Goal: Find specific page/section: Find specific page/section

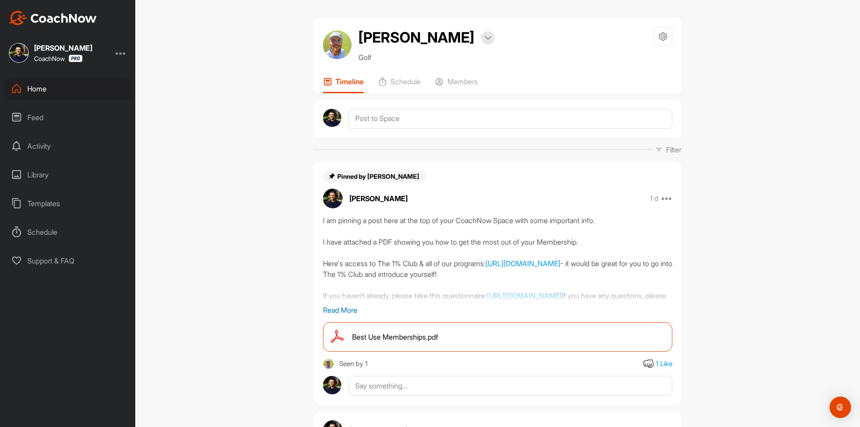
click at [71, 87] on div "Home" at bounding box center [68, 88] width 126 height 22
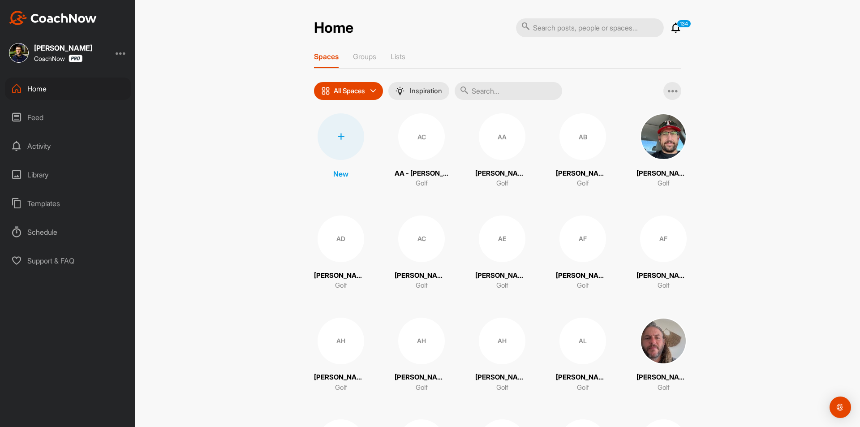
click at [500, 90] on input "text" at bounding box center [508, 91] width 107 height 18
paste input "[PERSON_NAME]"
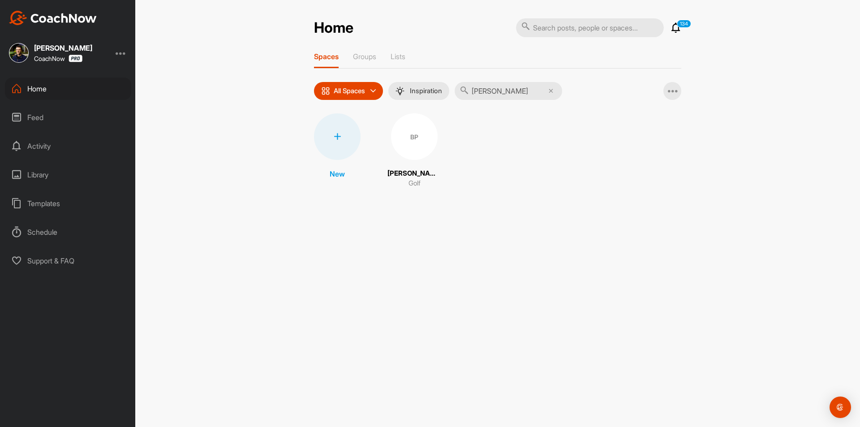
type input "[PERSON_NAME]"
click at [403, 143] on div "BP" at bounding box center [414, 136] width 47 height 47
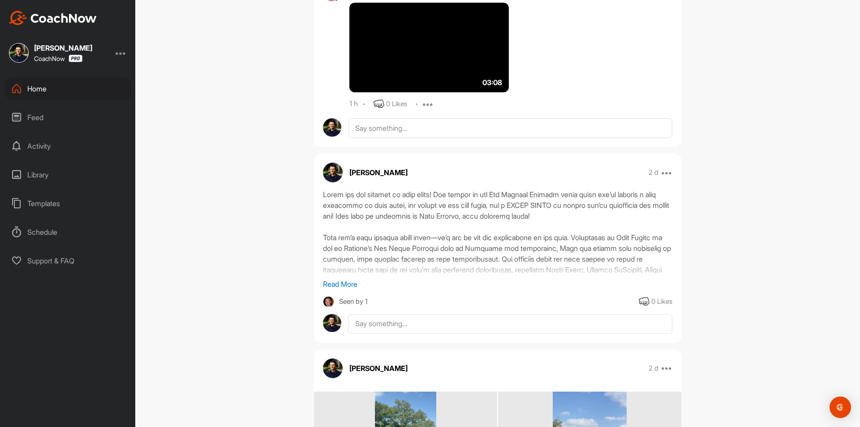
scroll to position [1237, 0]
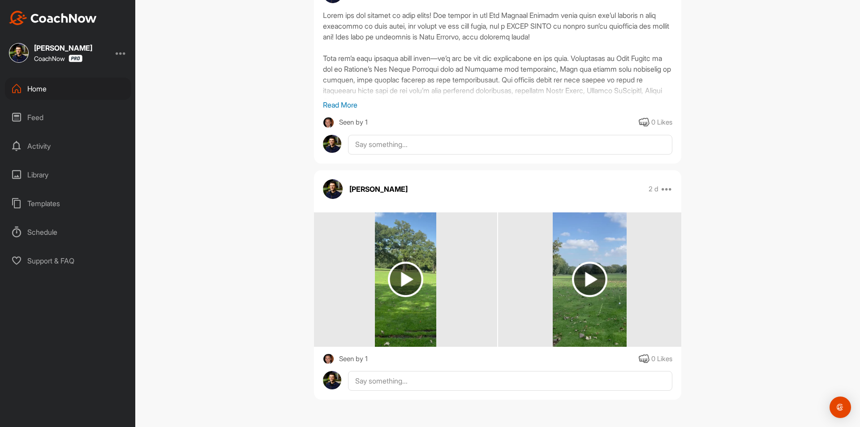
click at [403, 275] on img at bounding box center [405, 279] width 35 height 35
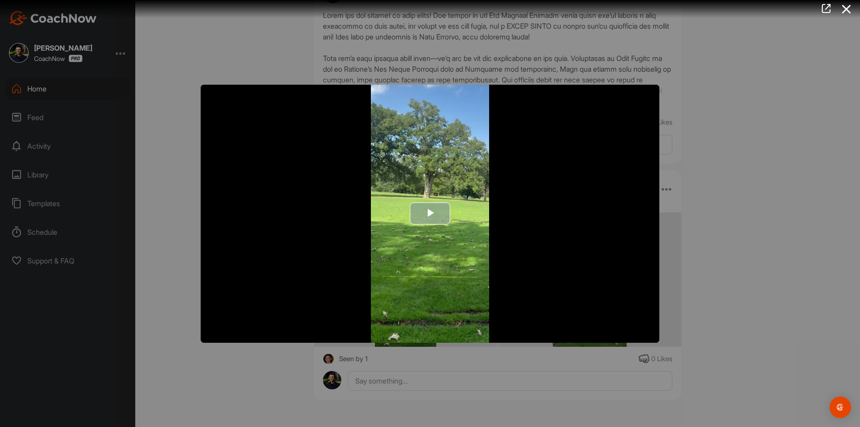
click at [430, 214] on span "Video Player" at bounding box center [430, 214] width 0 height 0
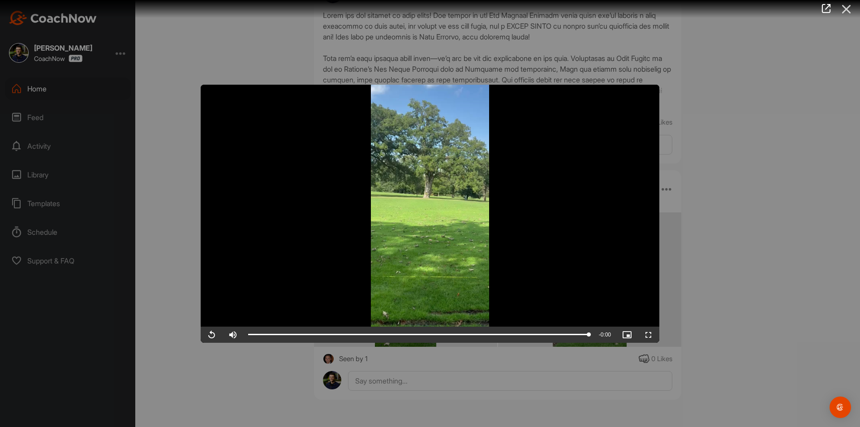
click at [849, 7] on icon at bounding box center [846, 9] width 21 height 17
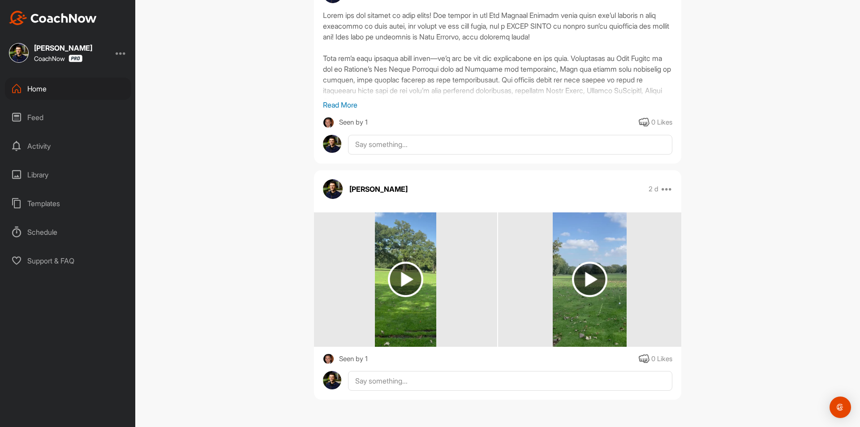
click at [578, 296] on img at bounding box center [589, 279] width 35 height 35
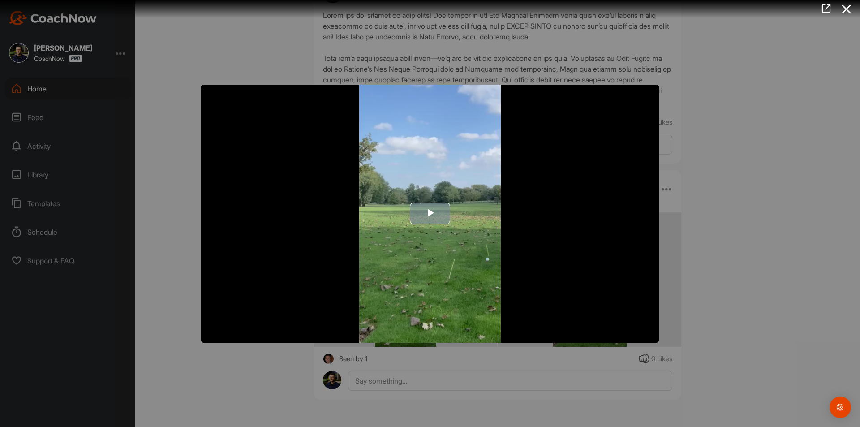
click at [430, 214] on span "Video Player" at bounding box center [430, 214] width 0 height 0
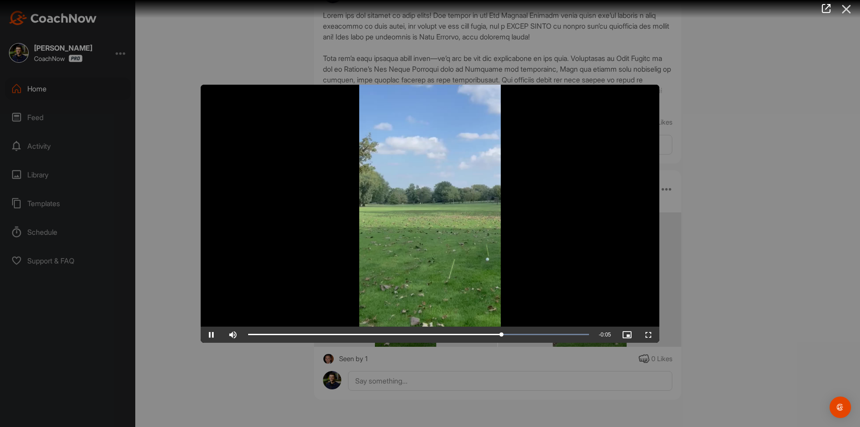
click at [844, 11] on icon at bounding box center [846, 9] width 21 height 17
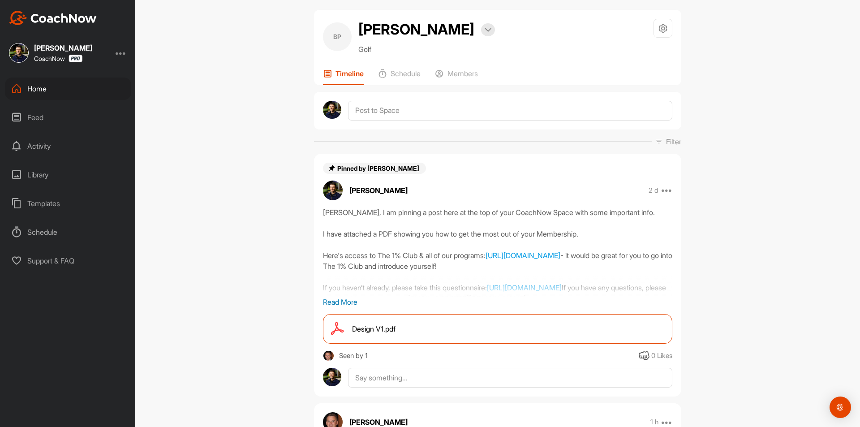
scroll to position [0, 0]
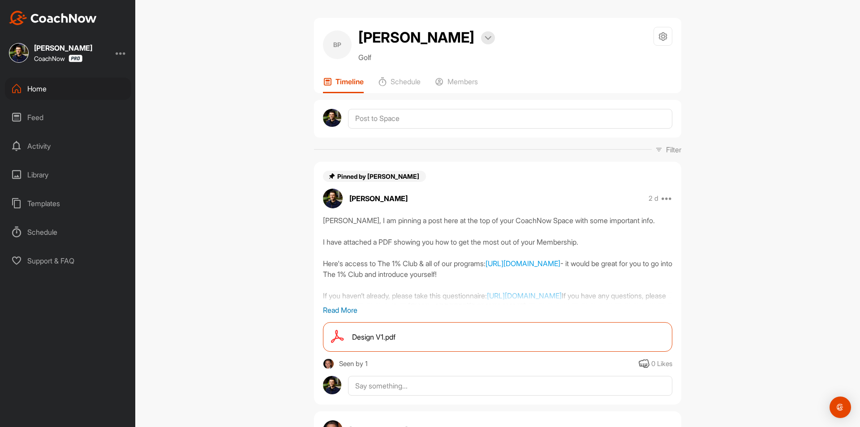
click at [86, 88] on div "Home" at bounding box center [68, 88] width 126 height 22
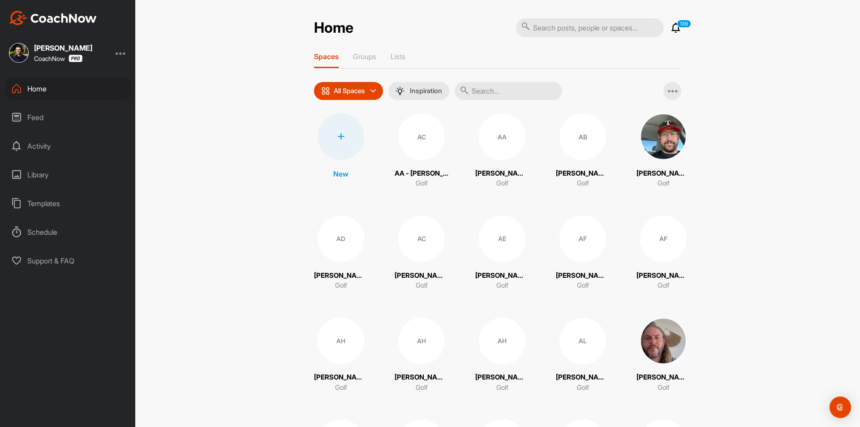
click at [489, 92] on input "text" at bounding box center [508, 91] width 107 height 18
paste input "[PERSON_NAME]"
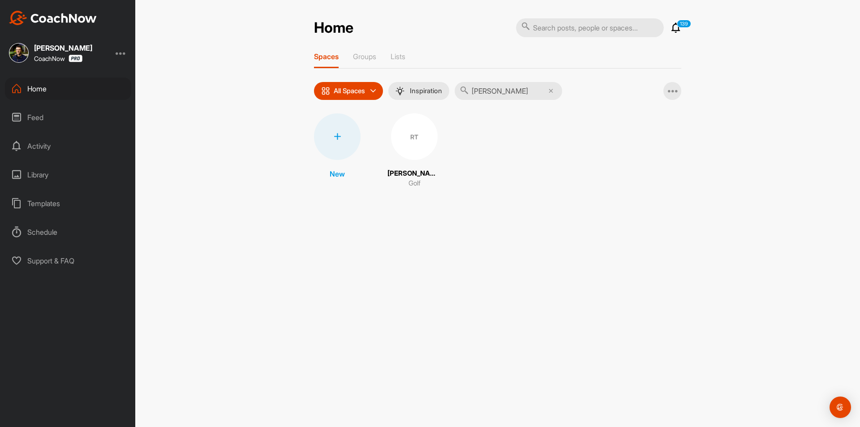
type input "[PERSON_NAME]"
click at [411, 143] on div "RT" at bounding box center [414, 136] width 47 height 47
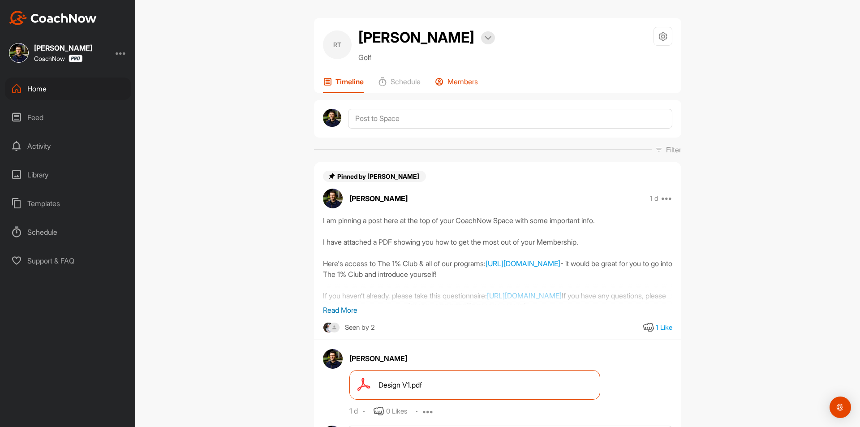
click at [470, 86] on p "Members" at bounding box center [462, 81] width 30 height 9
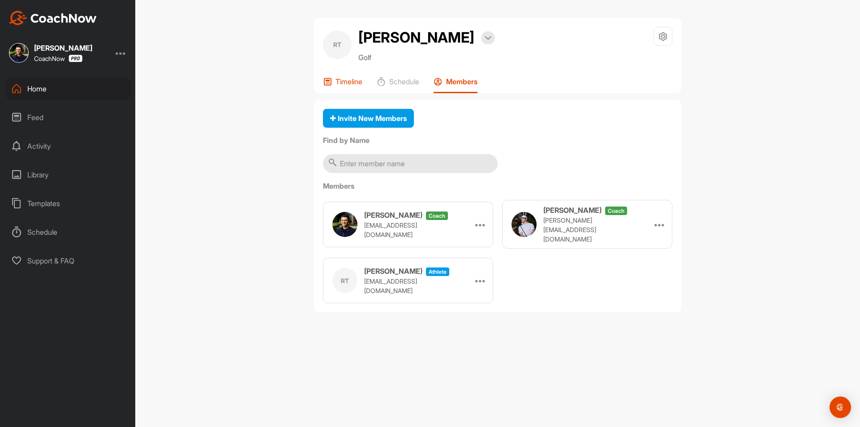
click at [351, 78] on p "Timeline" at bounding box center [348, 81] width 27 height 9
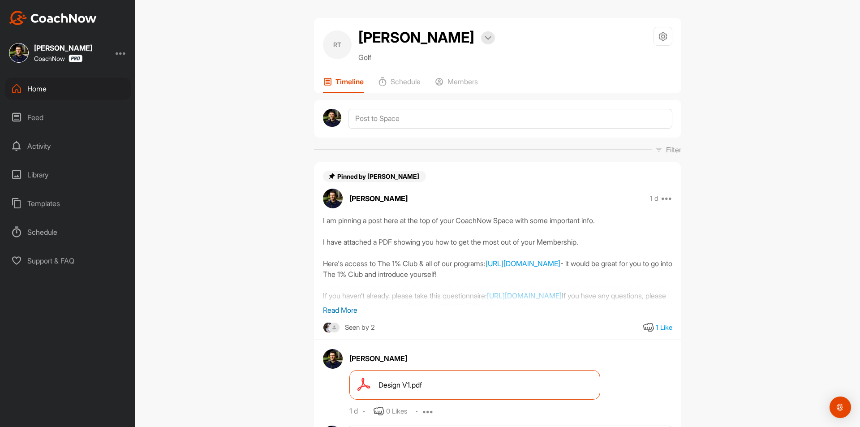
click at [75, 90] on div "Home" at bounding box center [68, 88] width 126 height 22
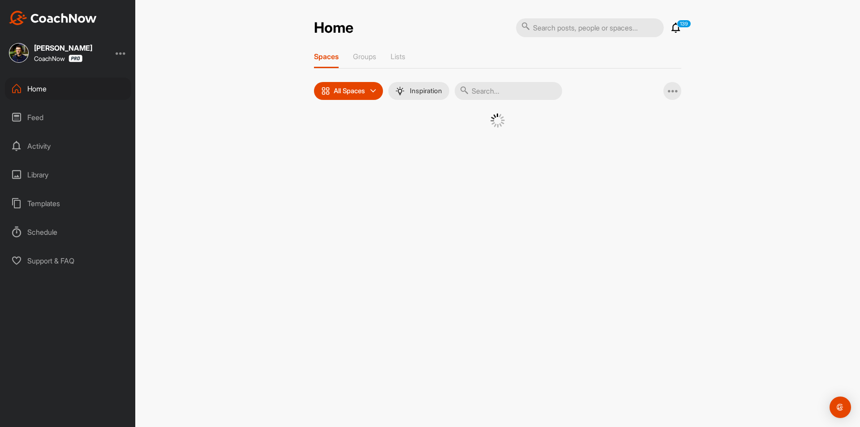
click at [496, 89] on input "text" at bounding box center [508, 91] width 107 height 18
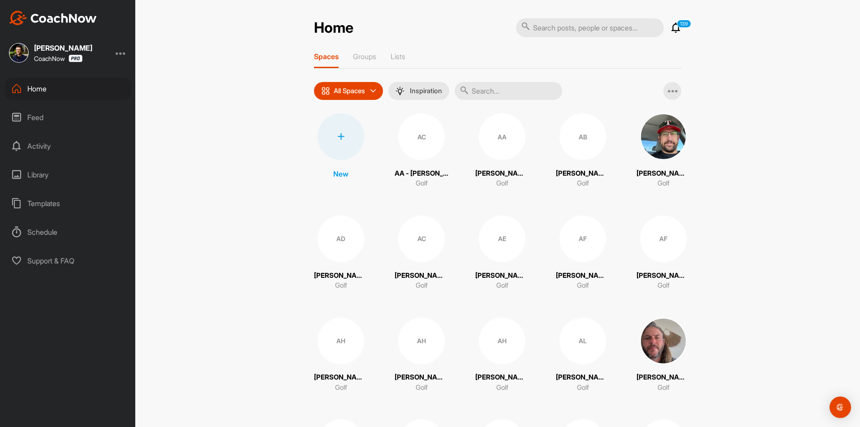
paste input "[PERSON_NAME]"
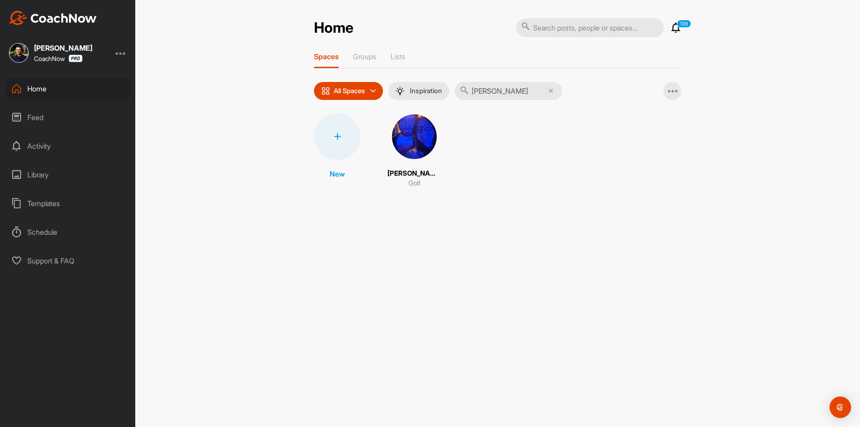
type input "[PERSON_NAME]"
click at [429, 135] on img at bounding box center [414, 136] width 47 height 47
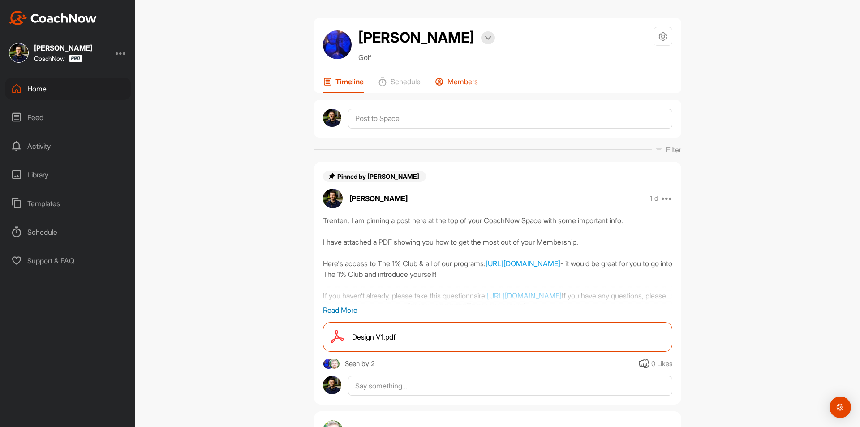
click at [472, 77] on p "Members" at bounding box center [462, 81] width 30 height 9
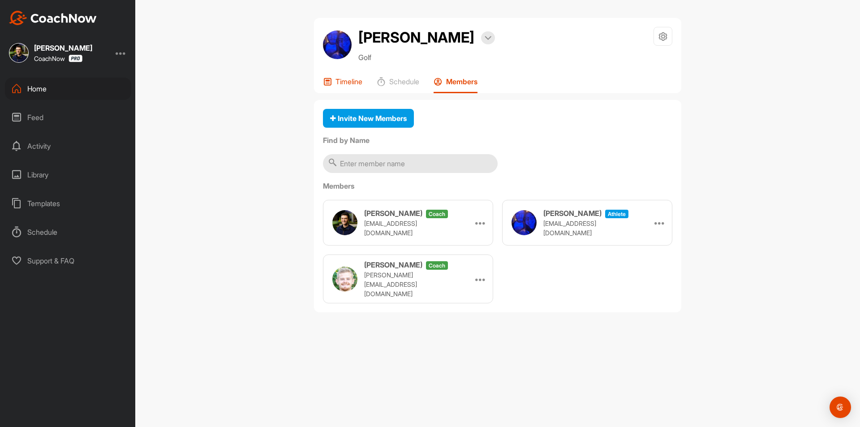
click at [343, 88] on div "Timeline" at bounding box center [342, 85] width 39 height 16
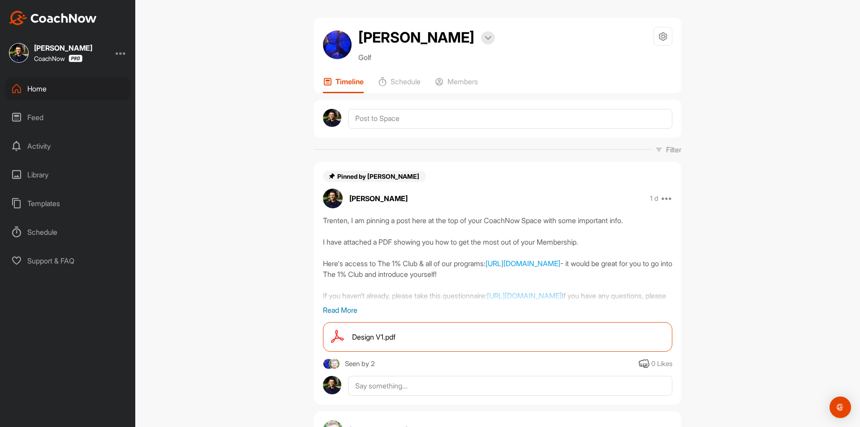
click at [62, 90] on div "Home" at bounding box center [68, 88] width 126 height 22
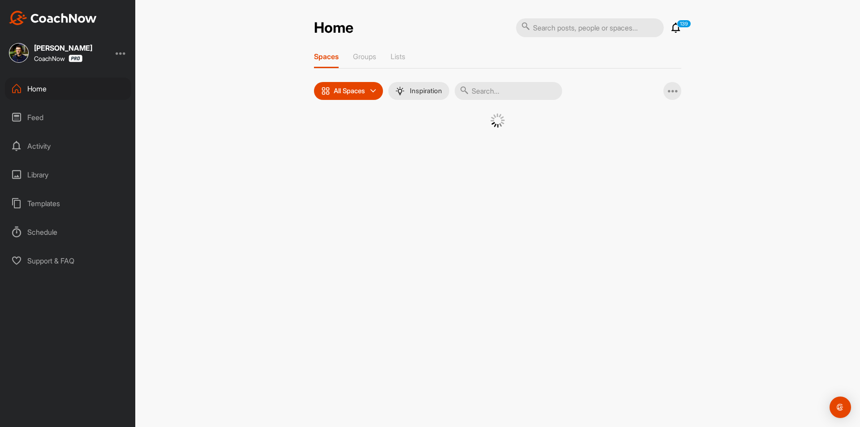
click at [485, 95] on input "text" at bounding box center [508, 91] width 107 height 18
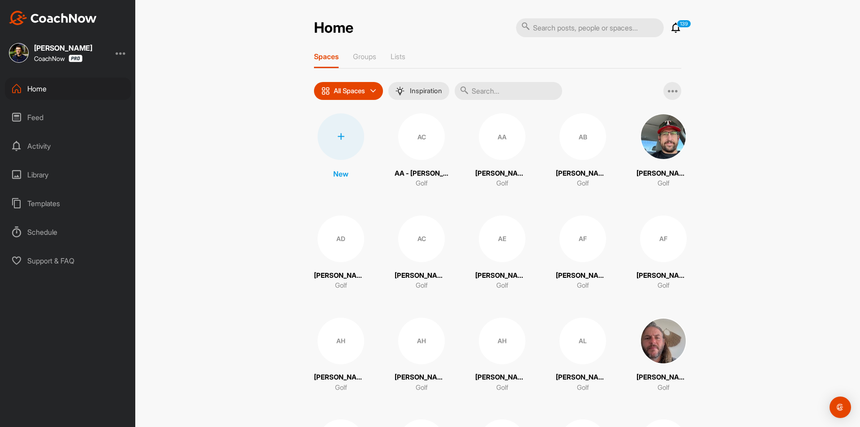
paste input "[PERSON_NAME]"
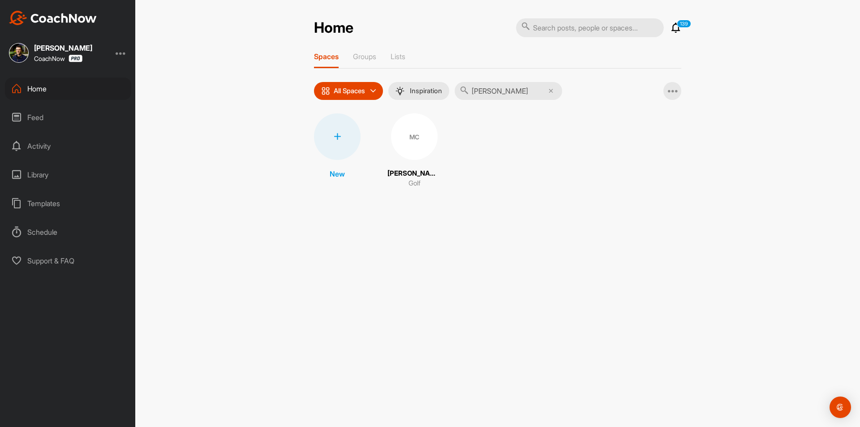
type input "[PERSON_NAME]"
click at [407, 139] on div "MC" at bounding box center [414, 136] width 47 height 47
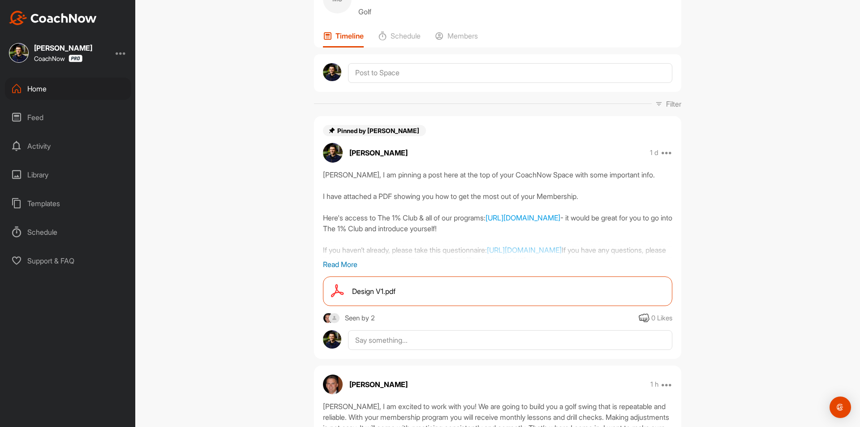
scroll to position [45, 0]
click at [460, 43] on div "Members" at bounding box center [456, 40] width 43 height 16
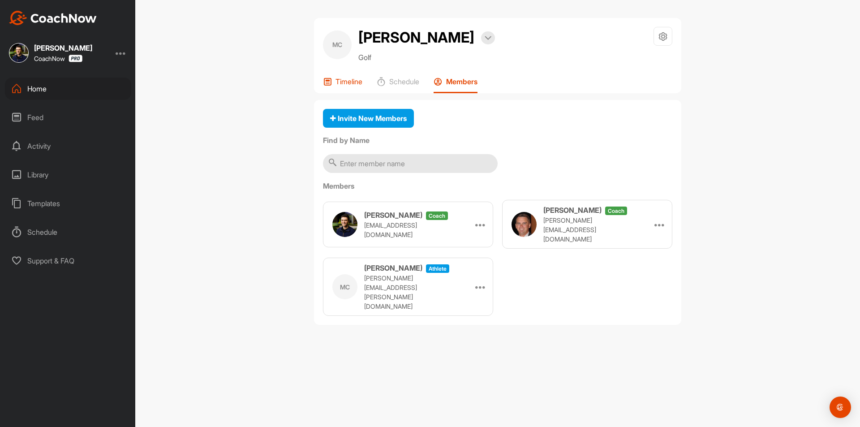
click at [349, 84] on p "Timeline" at bounding box center [348, 81] width 27 height 9
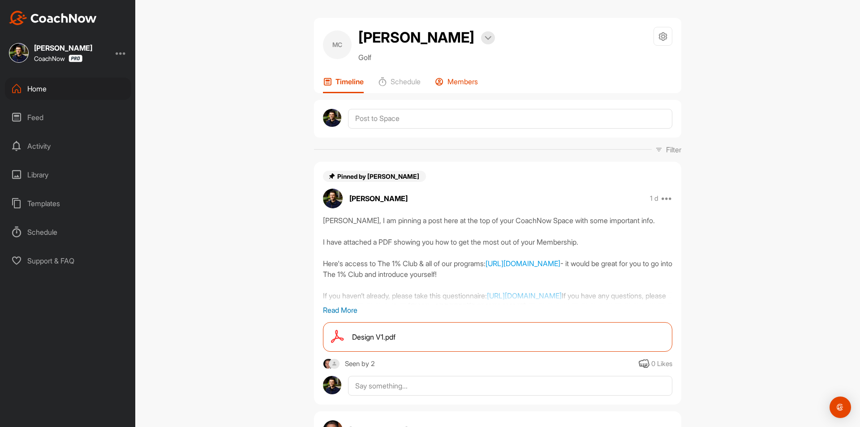
click at [471, 78] on p "Members" at bounding box center [462, 81] width 30 height 9
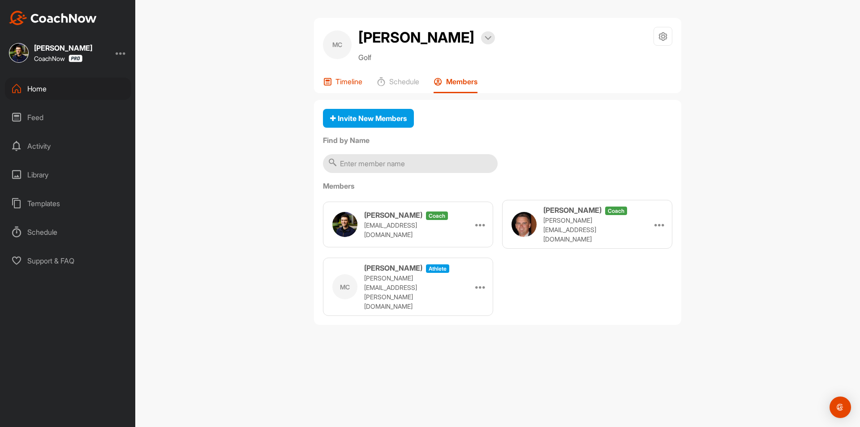
click at [356, 87] on div "Timeline" at bounding box center [342, 85] width 39 height 16
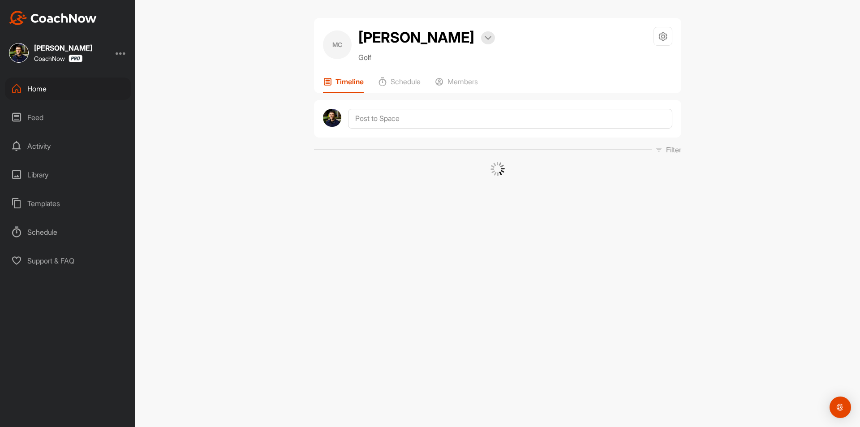
click at [88, 91] on div "Home" at bounding box center [68, 88] width 126 height 22
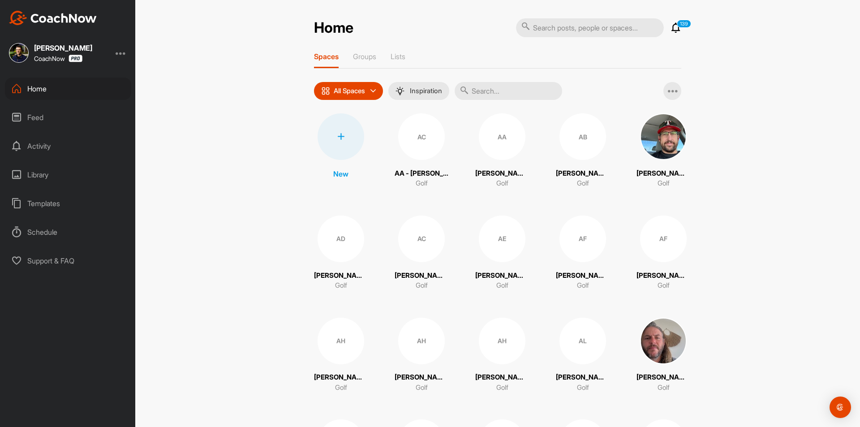
click at [505, 95] on input "text" at bounding box center [508, 91] width 107 height 18
paste input "[PERSON_NAME]"
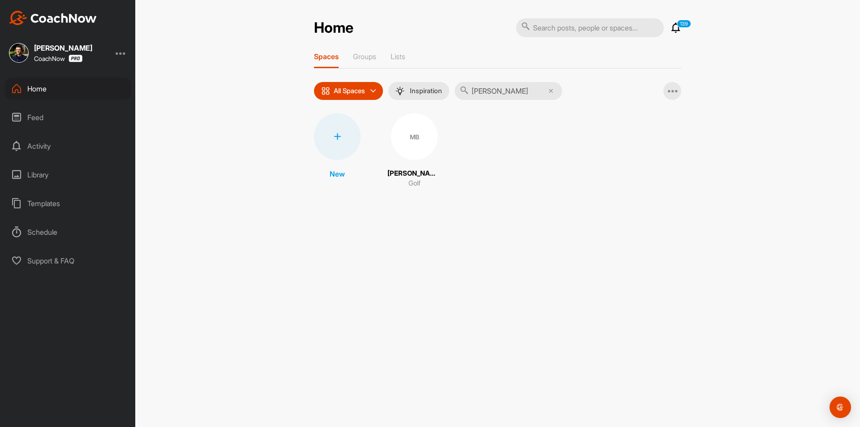
type input "[PERSON_NAME]"
click at [418, 136] on div "MB" at bounding box center [414, 136] width 47 height 47
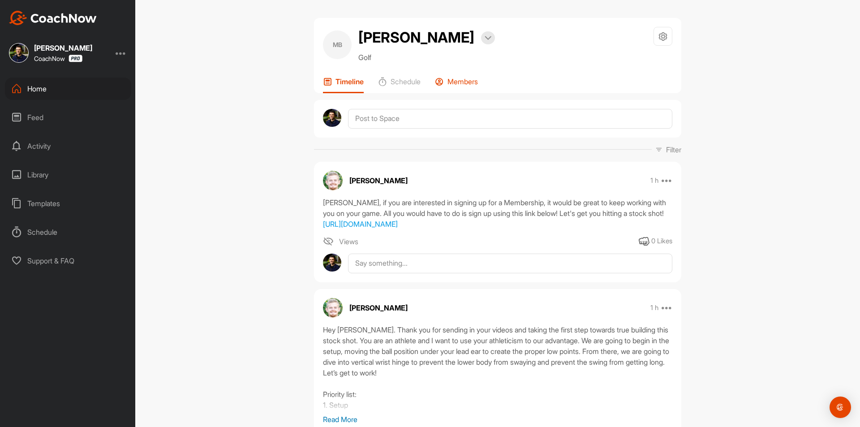
click at [455, 80] on p "Members" at bounding box center [462, 81] width 30 height 9
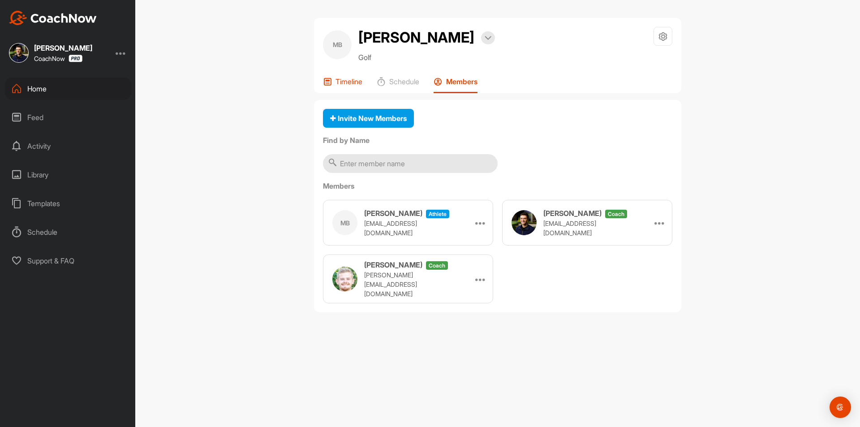
click at [356, 88] on div "Timeline" at bounding box center [342, 85] width 39 height 16
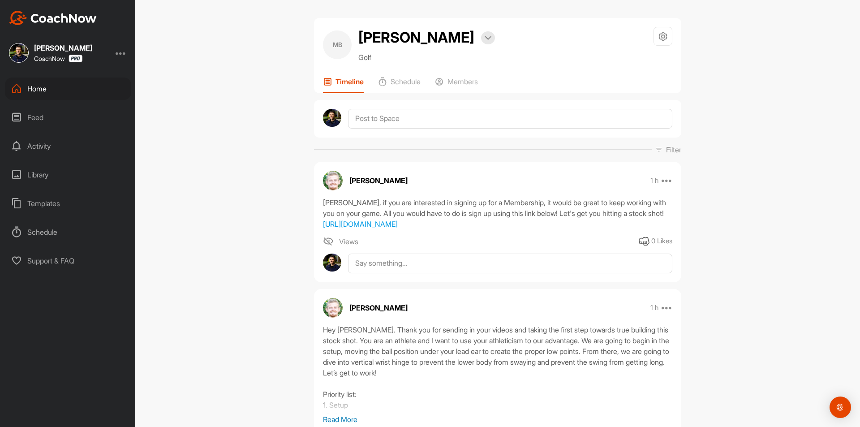
click at [51, 88] on div "Home" at bounding box center [68, 88] width 126 height 22
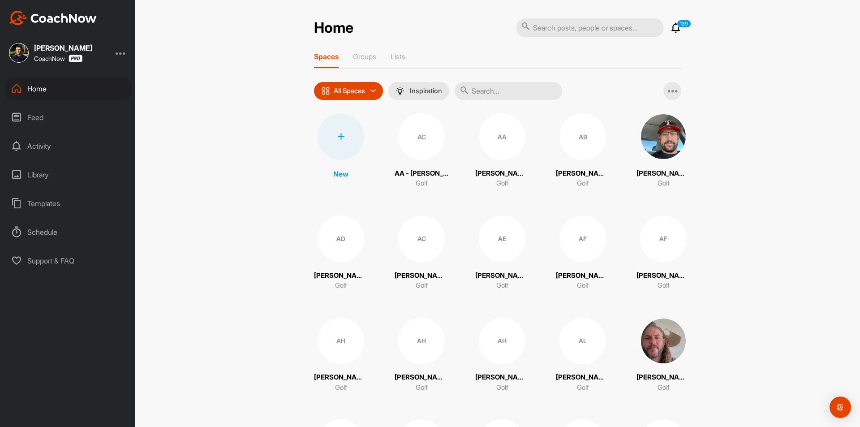
click at [506, 93] on input "text" at bounding box center [508, 91] width 107 height 18
paste input "[PERSON_NAME]"
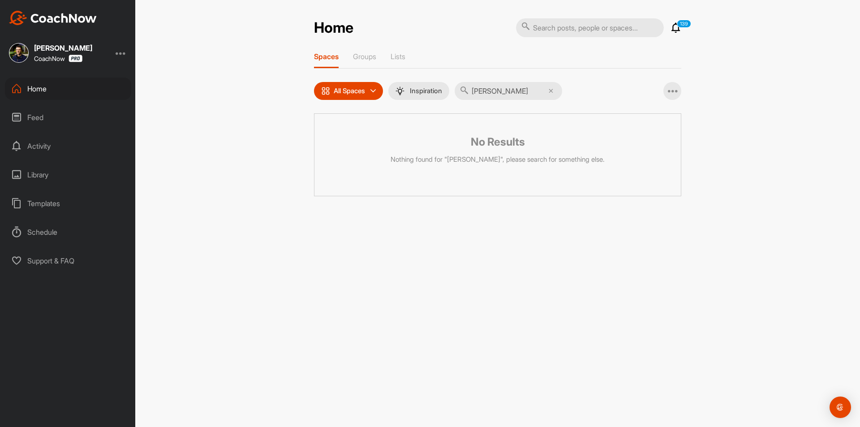
type input "[PERSON_NAME]"
click at [553, 92] on icon at bounding box center [551, 91] width 4 height 4
click at [563, 28] on input "text" at bounding box center [590, 27] width 148 height 19
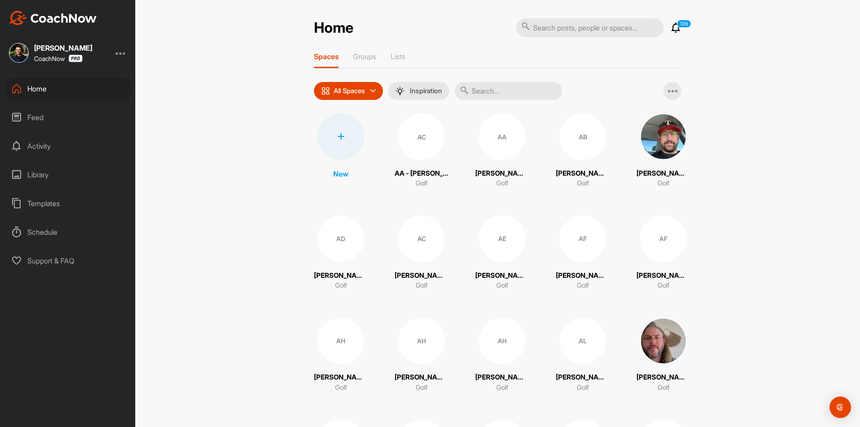
paste input "[PERSON_NAME]"
type input "[PERSON_NAME]"
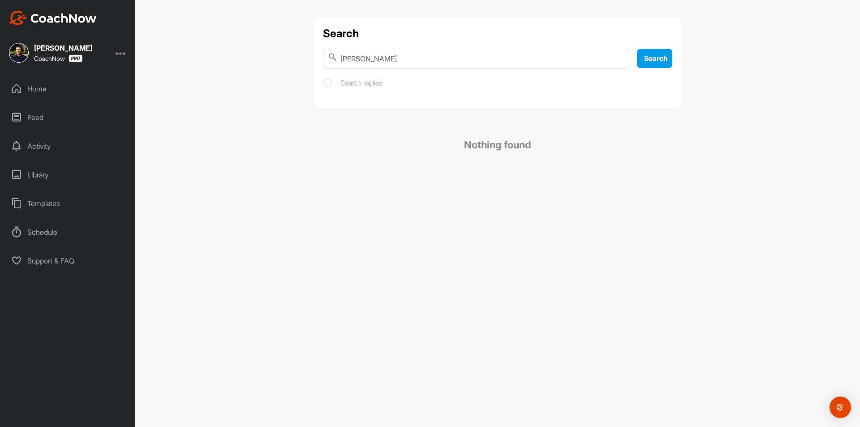
click at [84, 90] on div "Home" at bounding box center [68, 88] width 126 height 22
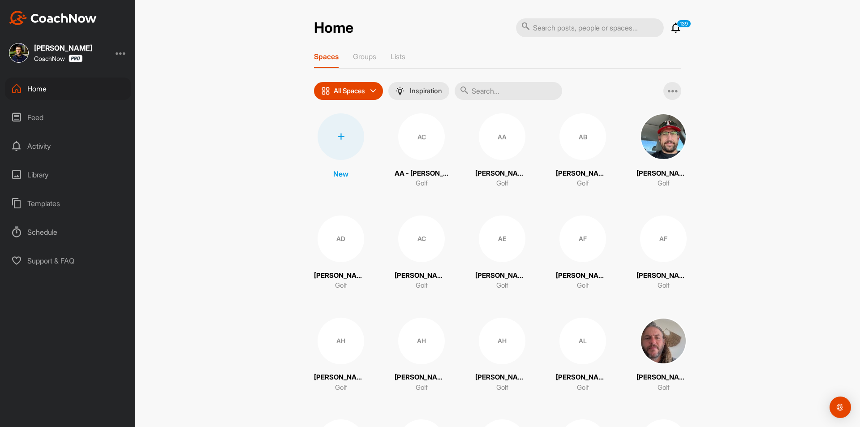
click at [488, 90] on input "text" at bounding box center [508, 91] width 107 height 18
paste input "[PERSON_NAME]"
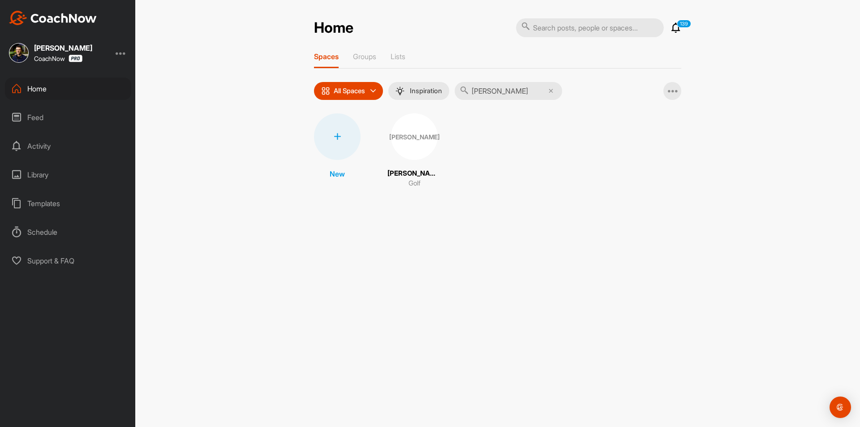
type input "[PERSON_NAME]"
click at [402, 143] on div "[PERSON_NAME]" at bounding box center [414, 136] width 47 height 47
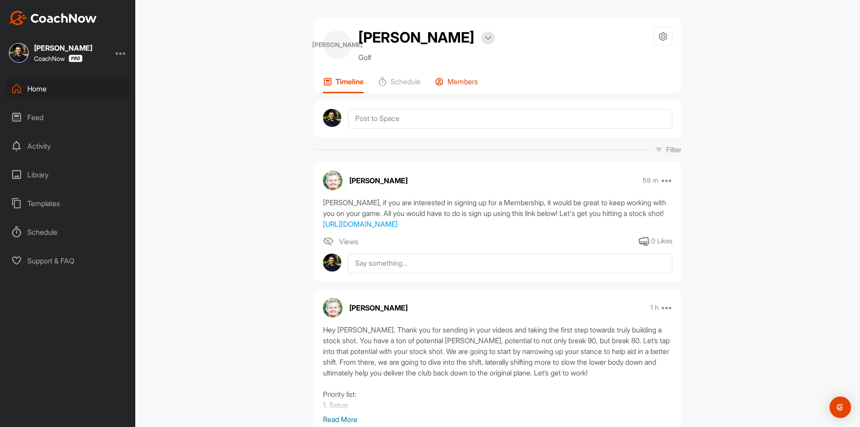
click at [465, 80] on p "Members" at bounding box center [462, 81] width 30 height 9
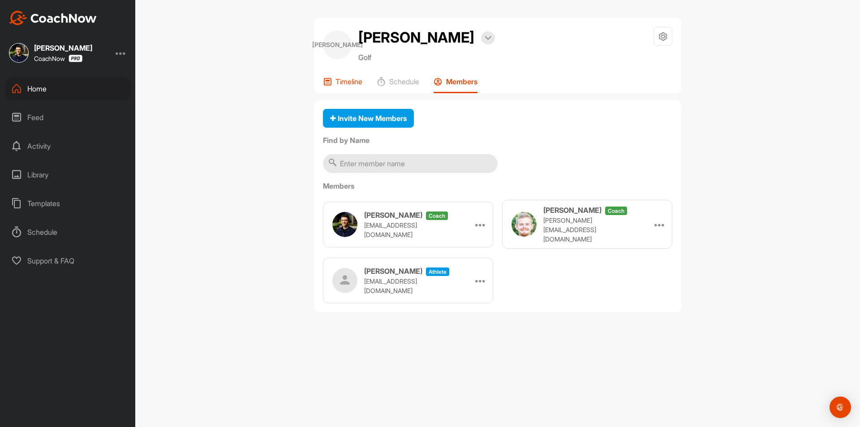
click at [337, 86] on p "Timeline" at bounding box center [348, 81] width 27 height 9
